Goal: Find contact information: Find contact information

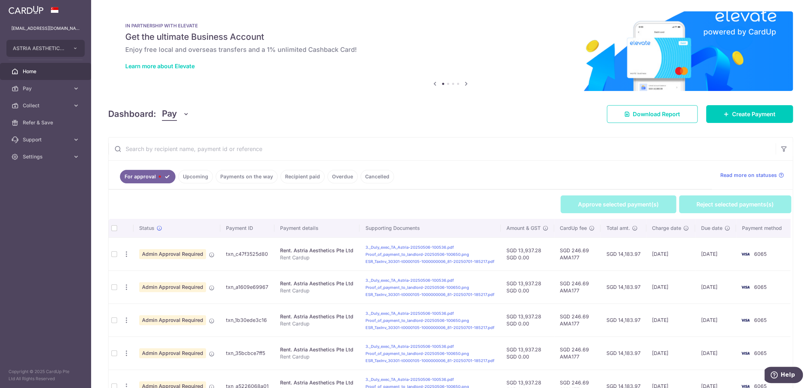
click at [174, 117] on span "Pay" at bounding box center [169, 114] width 15 height 14
click at [183, 150] on link "Collect" at bounding box center [199, 151] width 74 height 17
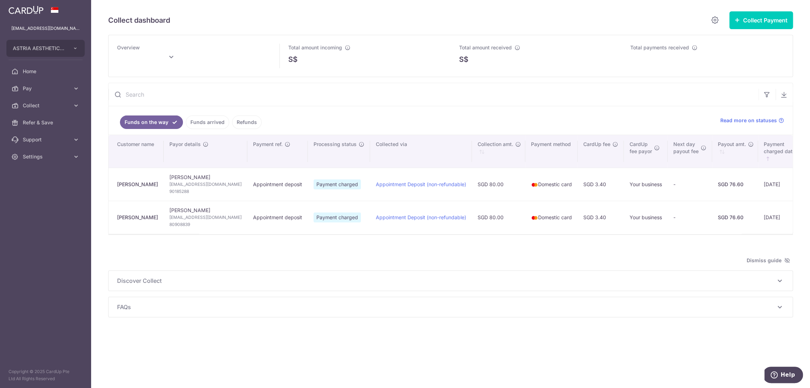
drag, startPoint x: 147, startPoint y: 184, endPoint x: 110, endPoint y: 182, distance: 37.4
click at [108, 182] on td "[PERSON_NAME]" at bounding box center [135, 184] width 55 height 33
copy div "[PERSON_NAME]"
type input "[DATE]"
click at [206, 184] on span "[EMAIL_ADDRESS][DOMAIN_NAME]" at bounding box center [205, 184] width 72 height 7
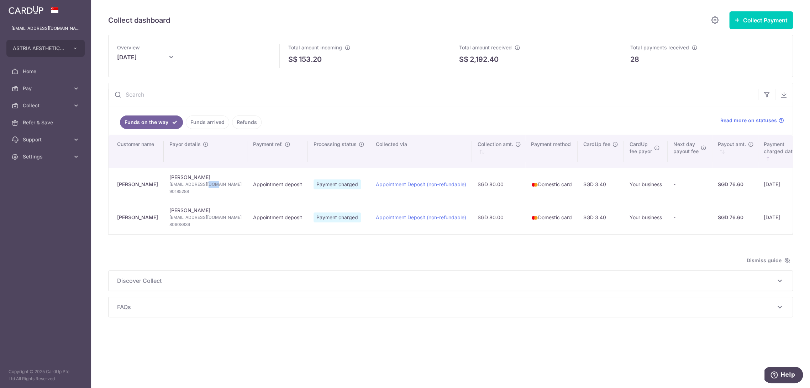
click at [206, 184] on span "[EMAIL_ADDRESS][DOMAIN_NAME]" at bounding box center [205, 184] width 72 height 7
copy td "[EMAIL_ADDRESS][DOMAIN_NAME]"
click at [182, 190] on span "90185288" at bounding box center [205, 191] width 72 height 7
click at [182, 191] on span "90185288" at bounding box center [205, 191] width 72 height 7
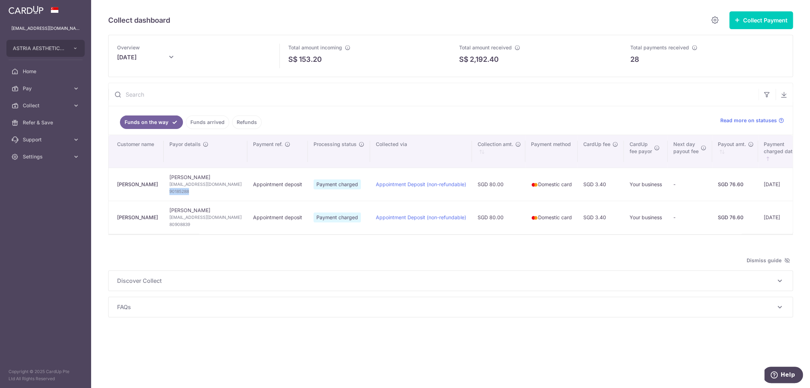
click at [182, 191] on span "90185288" at bounding box center [205, 191] width 72 height 7
copy span "90185288"
type input "September 2025"
type input "[DATE]"
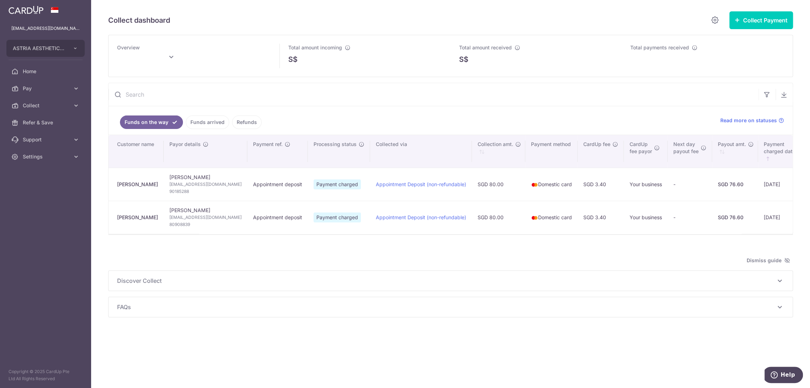
type input "[DATE]"
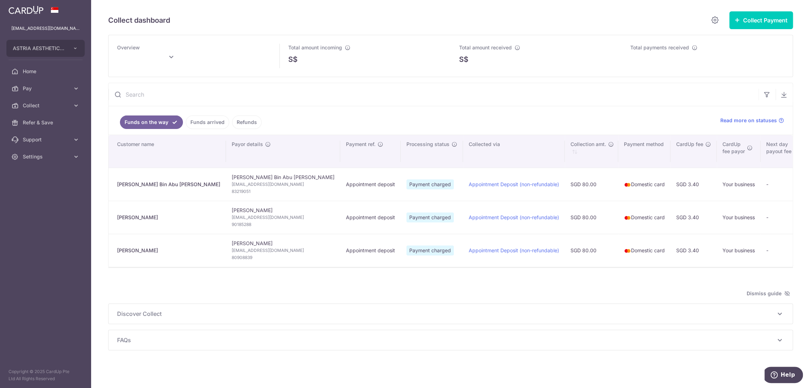
click at [160, 183] on div "[PERSON_NAME] Bin Abu [PERSON_NAME]" at bounding box center [168, 184] width 103 height 7
click at [253, 186] on span "muhdhannanabusamah@gmail.com" at bounding box center [283, 184] width 103 height 7
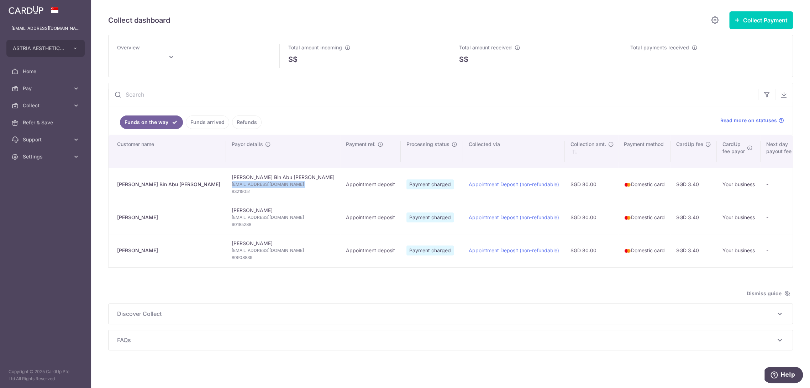
click at [253, 186] on span "muhdhannanabusamah@gmail.com" at bounding box center [283, 184] width 103 height 7
copy td "muhdhannanabusamah@gmail.com"
click at [232, 192] on span "83219051" at bounding box center [283, 191] width 103 height 7
copy span "83219051"
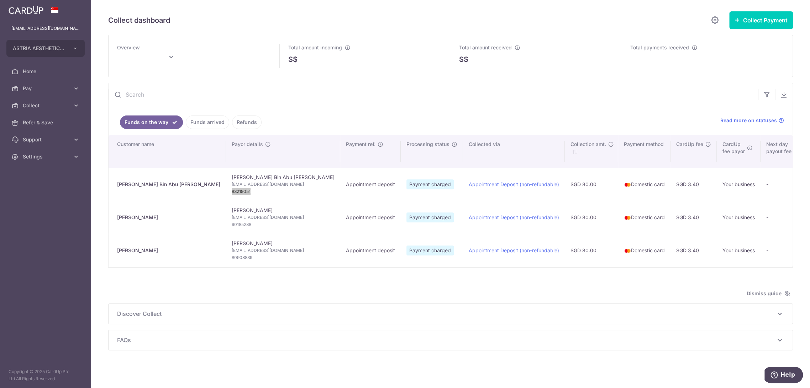
type input "[DATE]"
